Goal: Task Accomplishment & Management: Manage account settings

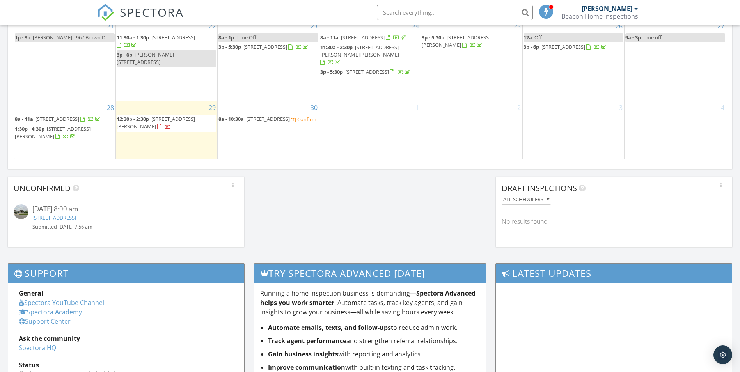
scroll to position [546, 0]
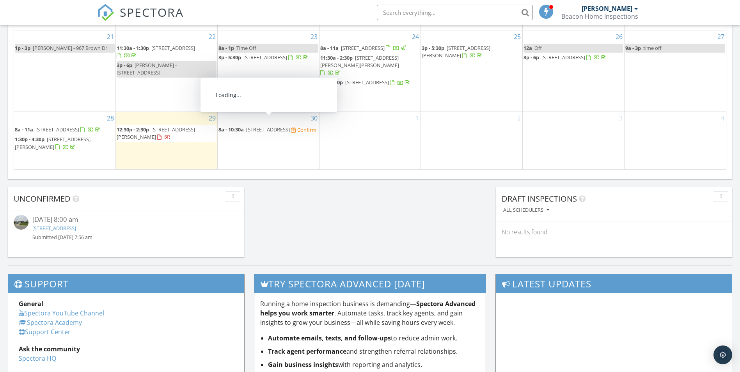
drag, startPoint x: 248, startPoint y: 123, endPoint x: 240, endPoint y: 123, distance: 7.8
click at [240, 126] on span "8a - 10:30a" at bounding box center [230, 129] width 25 height 7
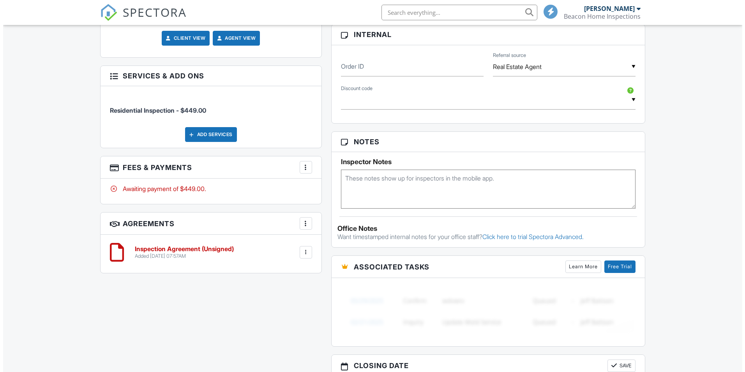
scroll to position [429, 0]
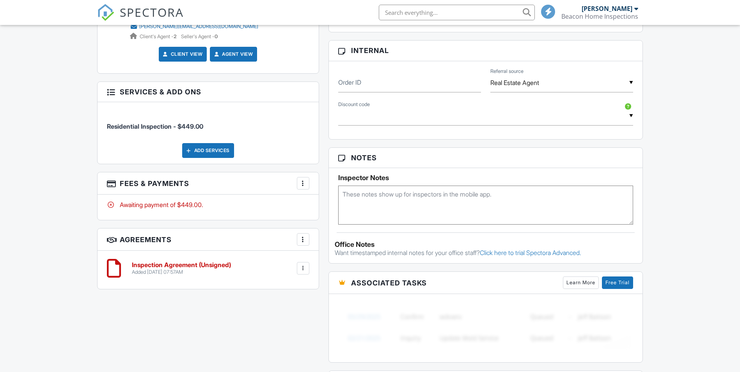
click at [303, 184] on div at bounding box center [303, 183] width 8 height 8
click at [345, 206] on li "Edit Fees & Payments" at bounding box center [341, 206] width 81 height 19
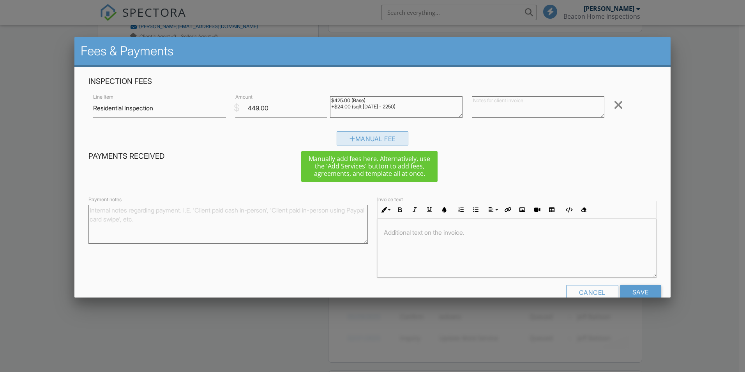
click at [368, 138] on div "Manual Fee" at bounding box center [373, 138] width 72 height 14
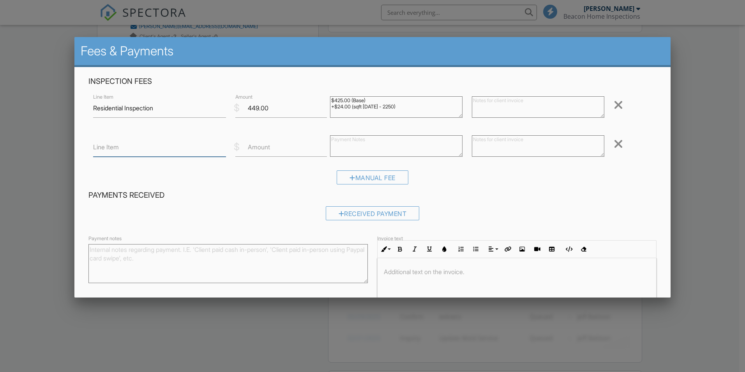
click at [161, 146] on input "Line Item" at bounding box center [159, 147] width 133 height 19
type input "Preferred Discount"
click at [267, 149] on label "Amount" at bounding box center [259, 147] width 22 height 9
click at [267, 149] on input "Amount" at bounding box center [281, 147] width 92 height 19
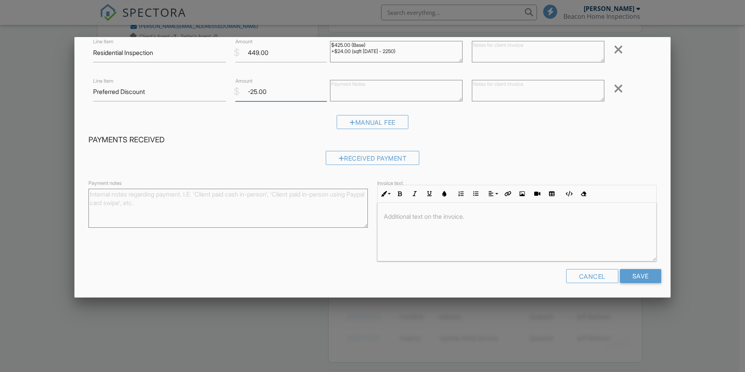
scroll to position [56, 0]
type input "-25.00"
click at [635, 274] on input "Save" at bounding box center [640, 276] width 41 height 14
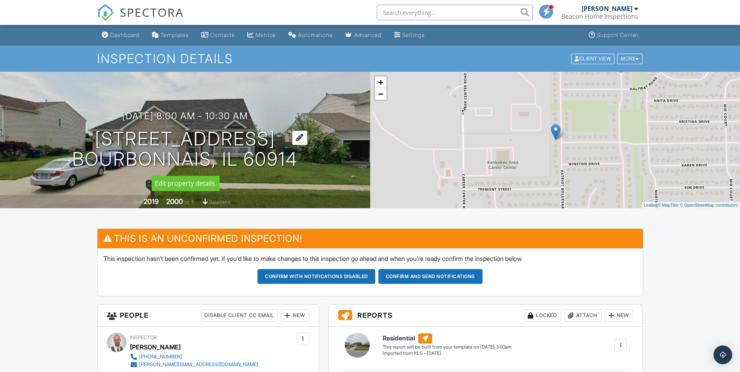
click at [193, 145] on h1 "1459 Patriot Way Bourbonnais, IL 60914" at bounding box center [184, 149] width 225 height 41
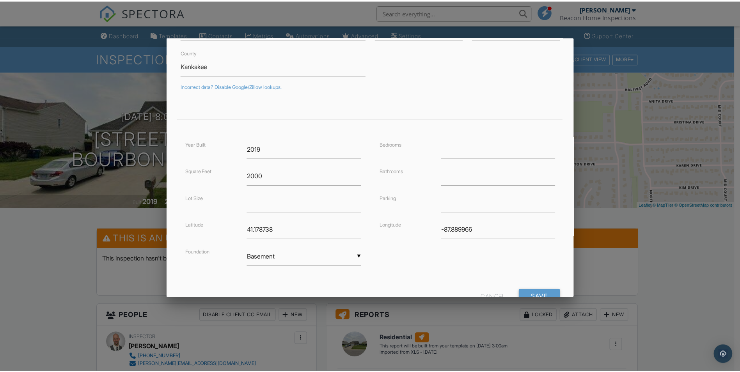
scroll to position [129, 0]
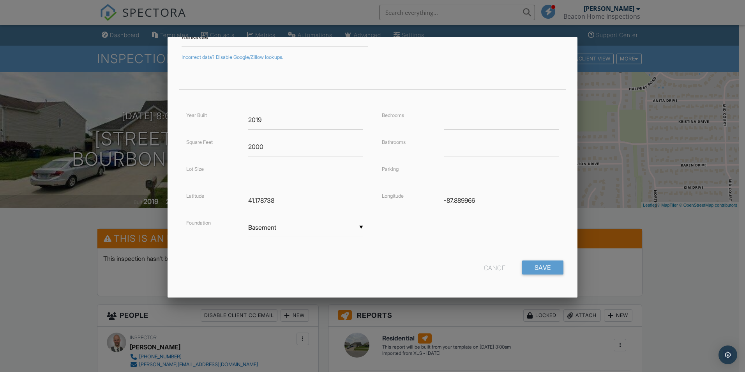
click at [485, 267] on div "Cancel" at bounding box center [496, 267] width 25 height 14
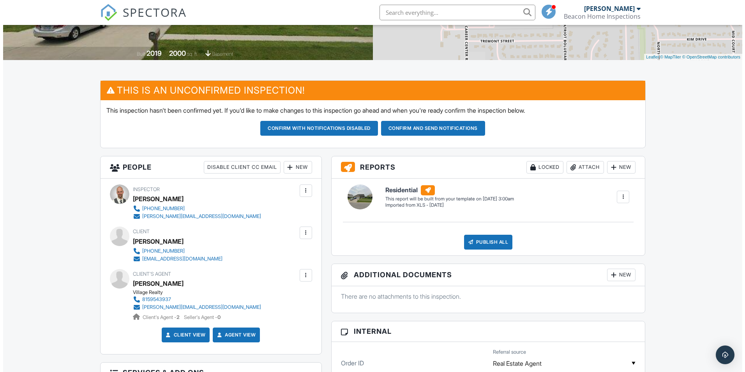
scroll to position [156, 0]
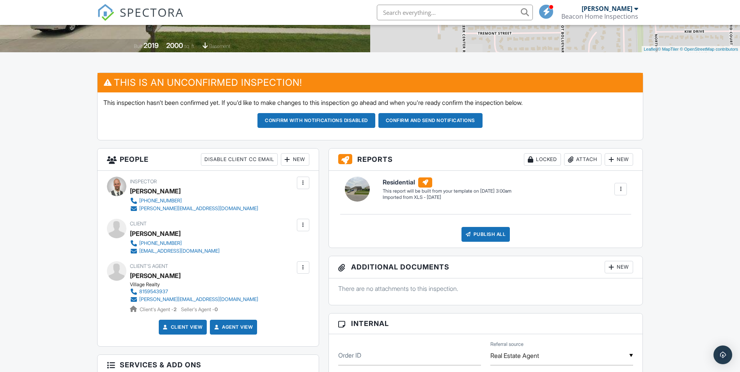
click at [297, 158] on div "New" at bounding box center [295, 159] width 28 height 12
click at [314, 204] on li "Listing Agent" at bounding box center [323, 202] width 77 height 19
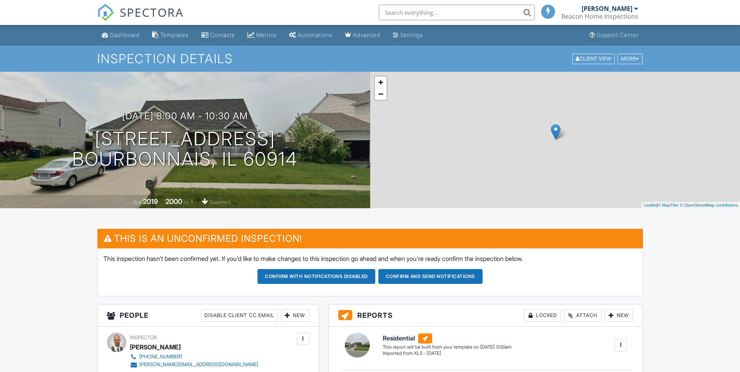
scroll to position [137, 0]
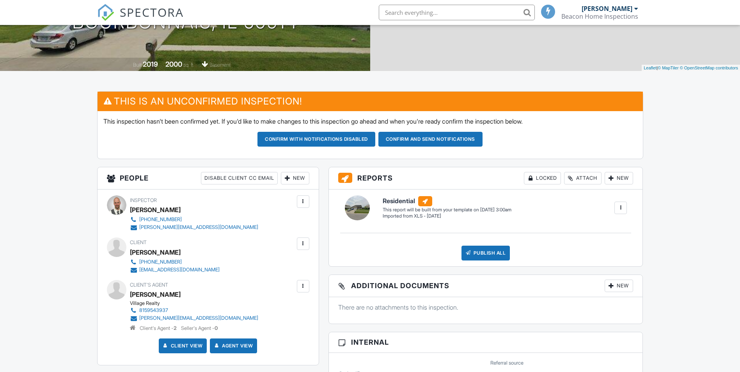
click at [292, 177] on div "New" at bounding box center [295, 178] width 28 height 12
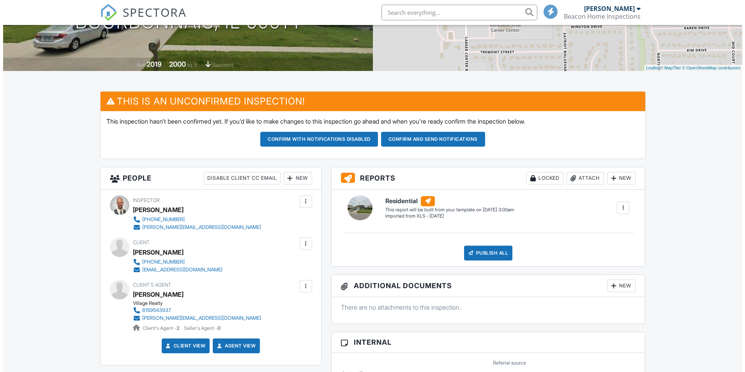
scroll to position [0, 0]
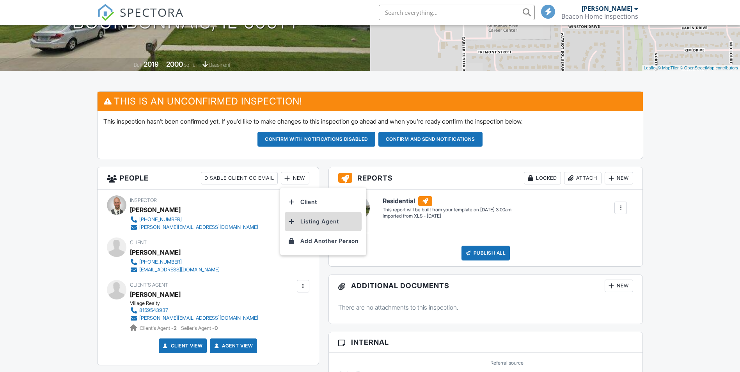
click at [308, 222] on li "Listing Agent" at bounding box center [323, 221] width 77 height 19
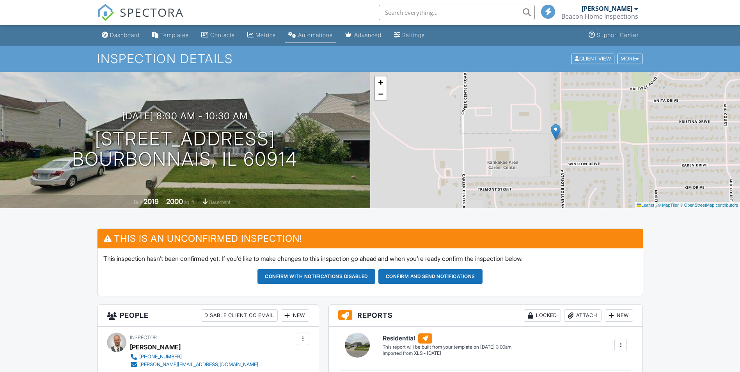
click at [312, 36] on div "Automations" at bounding box center [315, 35] width 35 height 7
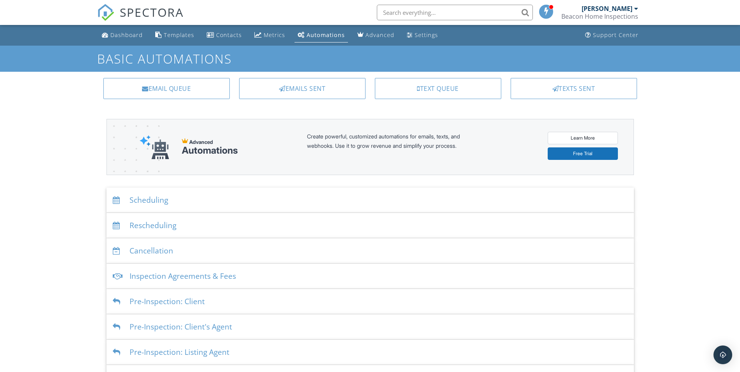
click at [166, 198] on div "Scheduling" at bounding box center [369, 200] width 527 height 25
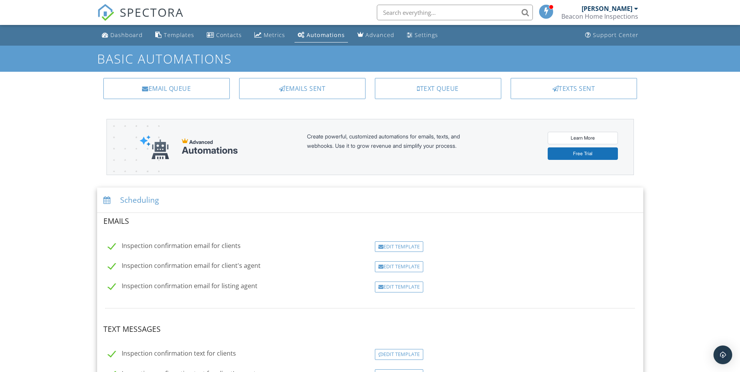
click at [124, 35] on div "Dashboard" at bounding box center [126, 34] width 32 height 7
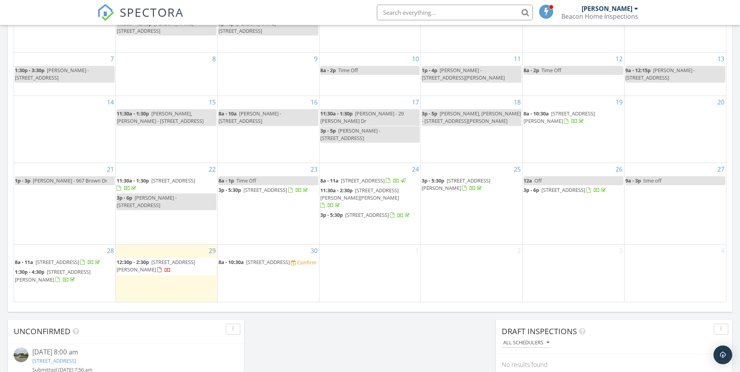
scroll to position [468, 0]
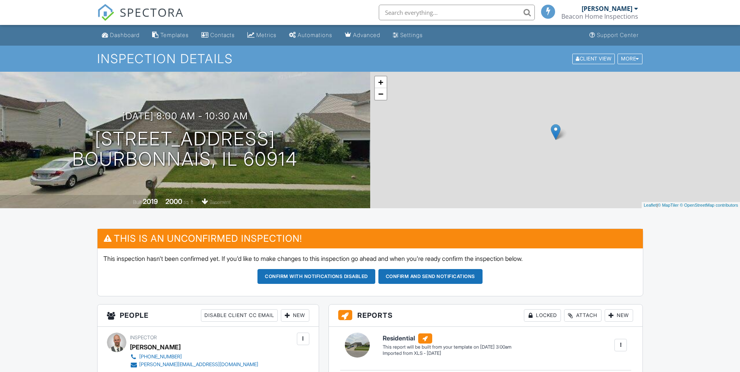
scroll to position [117, 0]
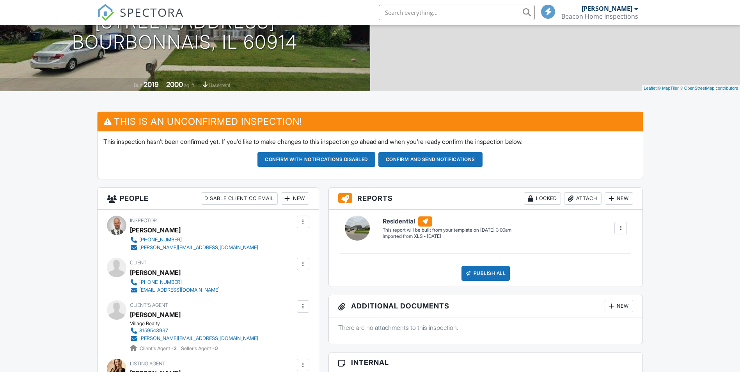
click at [430, 159] on button "Confirm and send notifications" at bounding box center [430, 159] width 104 height 15
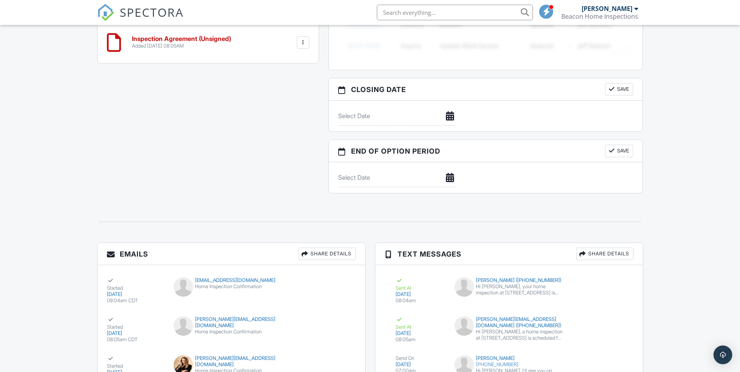
scroll to position [797, 0]
